Goal: Check status

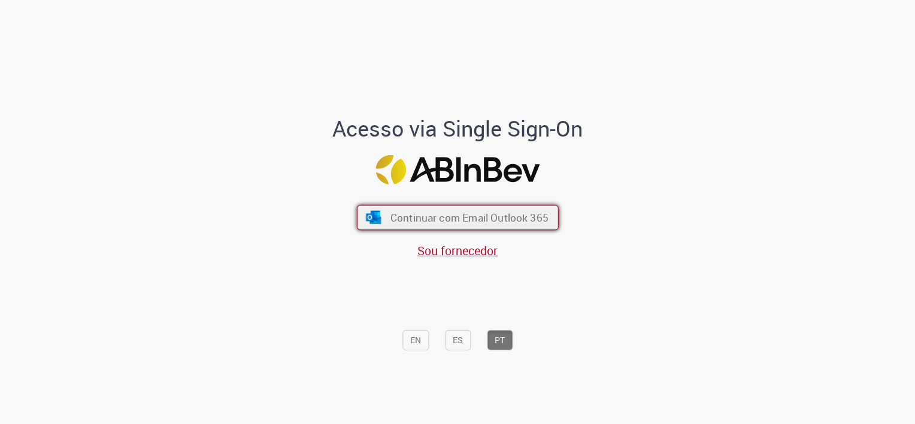
click at [411, 211] on span "Continuar com Email Outlook 365" at bounding box center [469, 218] width 158 height 14
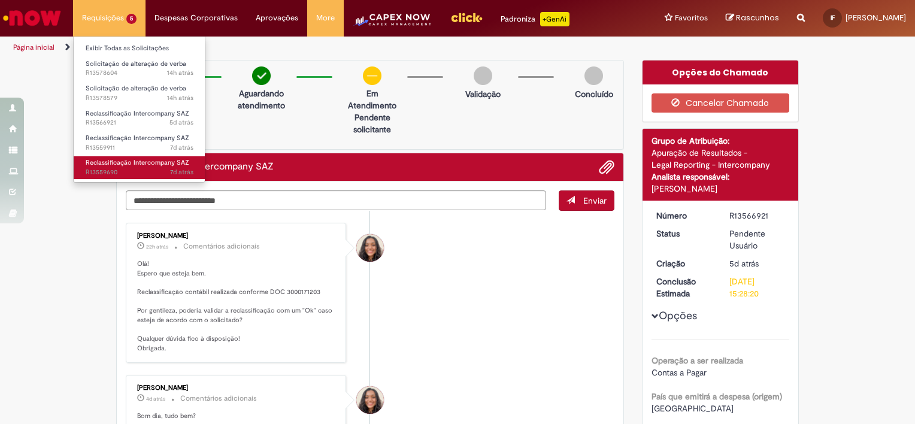
click at [144, 168] on span "7d atrás 7 dias atrás R13559690" at bounding box center [140, 173] width 108 height 10
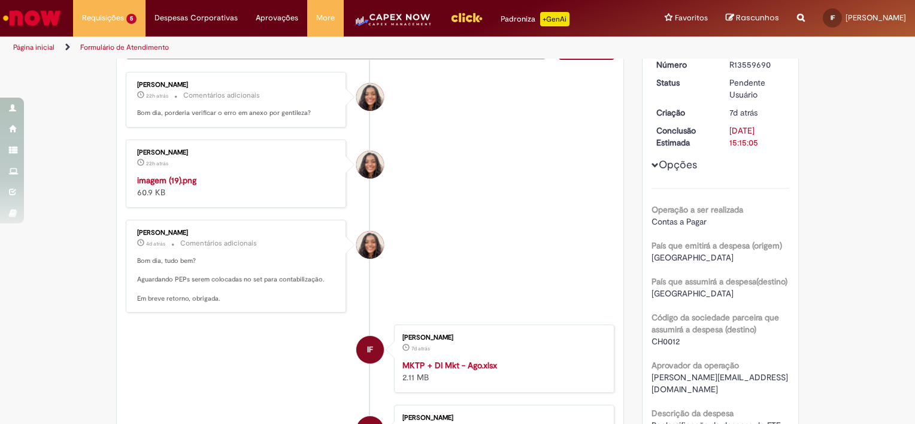
scroll to position [146, 0]
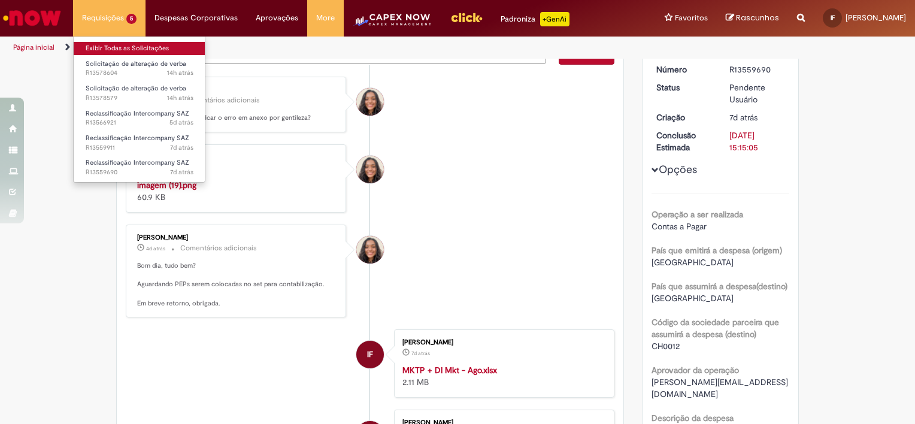
click at [117, 47] on link "Exibir Todas as Solicitações" at bounding box center [140, 48] width 132 height 13
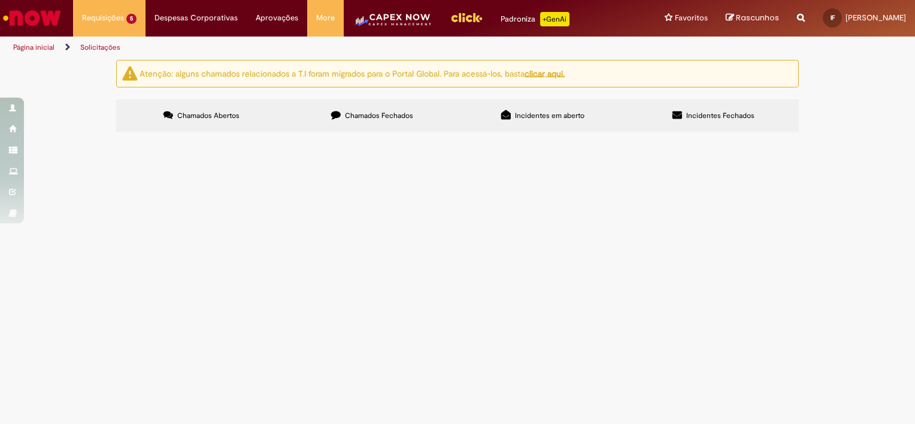
click at [359, 113] on span "Chamados Fechados" at bounding box center [379, 116] width 68 height 10
click at [231, 105] on label "Chamados Abertos" at bounding box center [201, 115] width 171 height 32
click at [0, 0] on span "Solicitação de alteração de verba" at bounding box center [0, 0] width 0 height 0
click at [315, 211] on main "Solicitações Atenção: alguns chamados relacionados a T.I foram migrados para o …" at bounding box center [457, 241] width 915 height 365
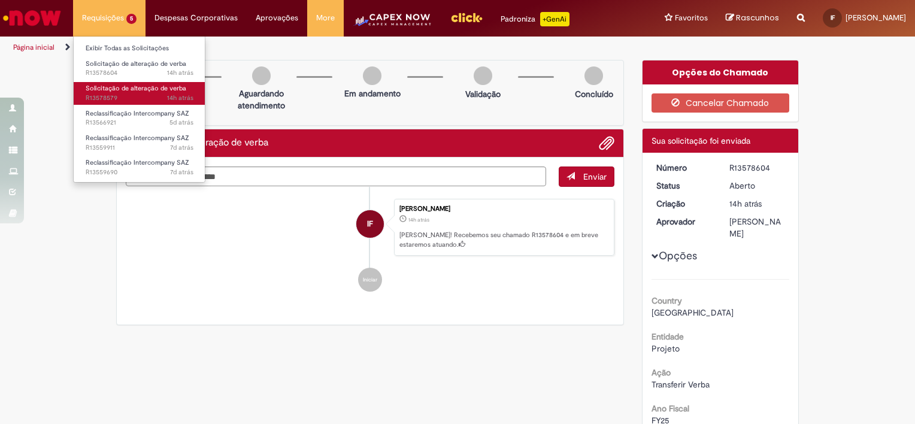
click at [151, 91] on span "Solicitação de alteração de verba" at bounding box center [136, 88] width 101 height 9
